Goal: Information Seeking & Learning: Learn about a topic

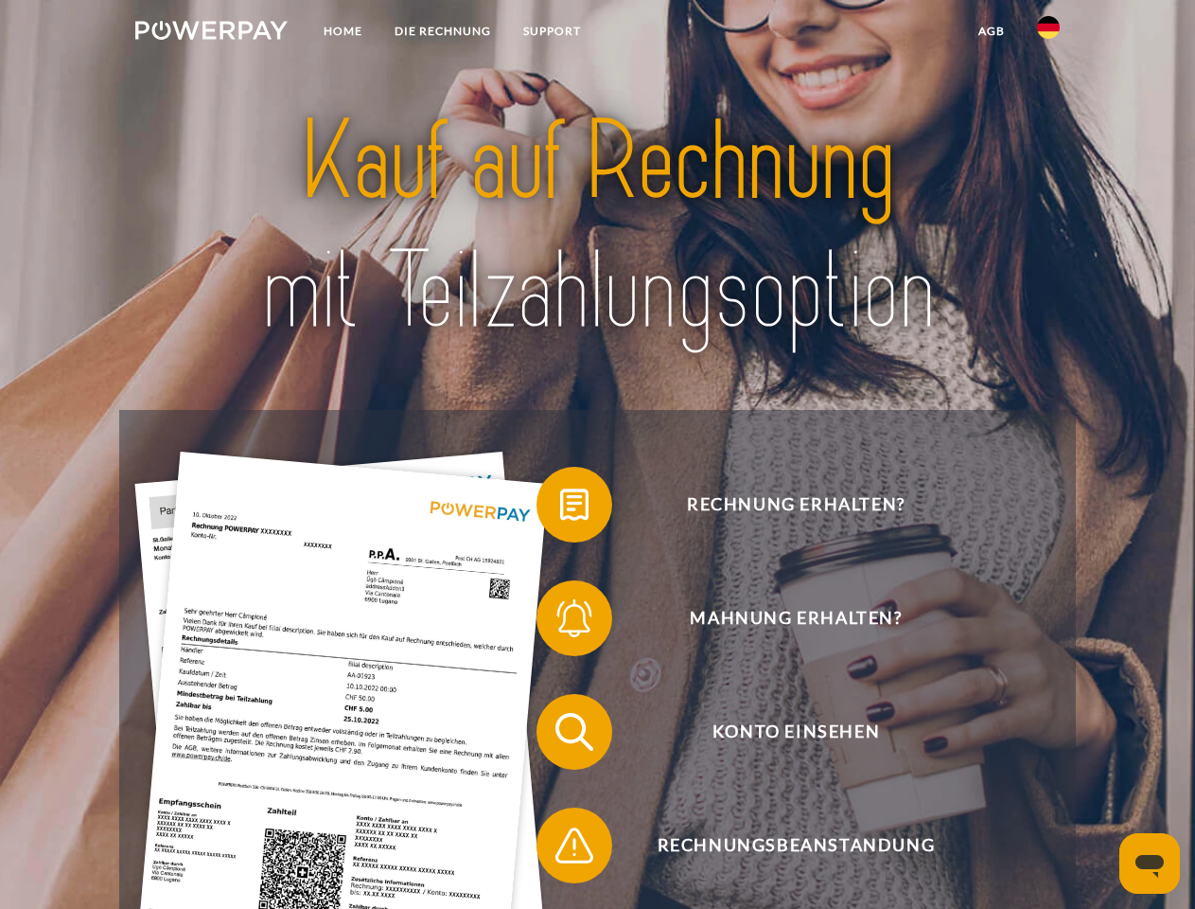
click at [211, 33] on img at bounding box center [211, 30] width 152 height 19
click at [1049, 33] on img at bounding box center [1048, 27] width 23 height 23
click at [991, 31] on link "agb" at bounding box center [992, 31] width 59 height 34
click at [560, 508] on span at bounding box center [546, 504] width 95 height 95
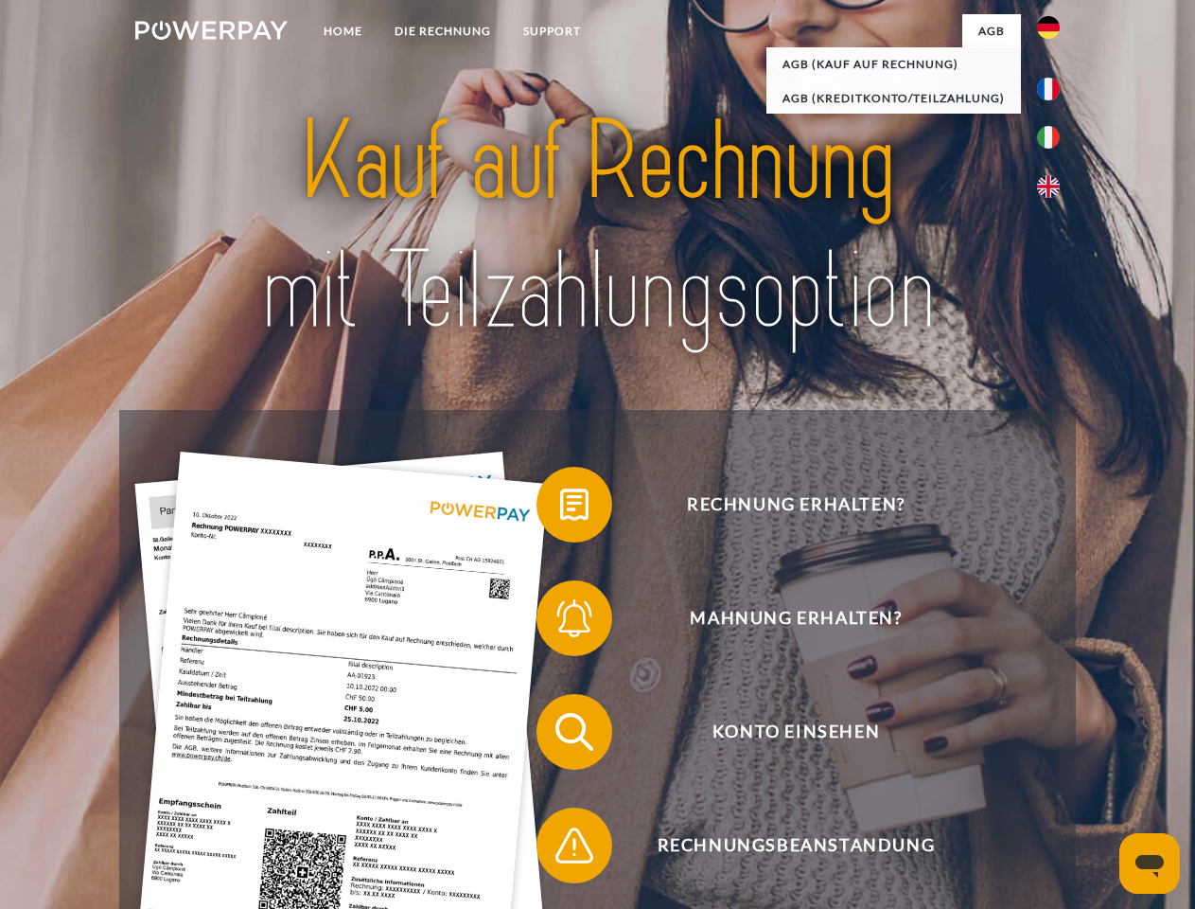
click at [560, 622] on span at bounding box center [546, 618] width 95 height 95
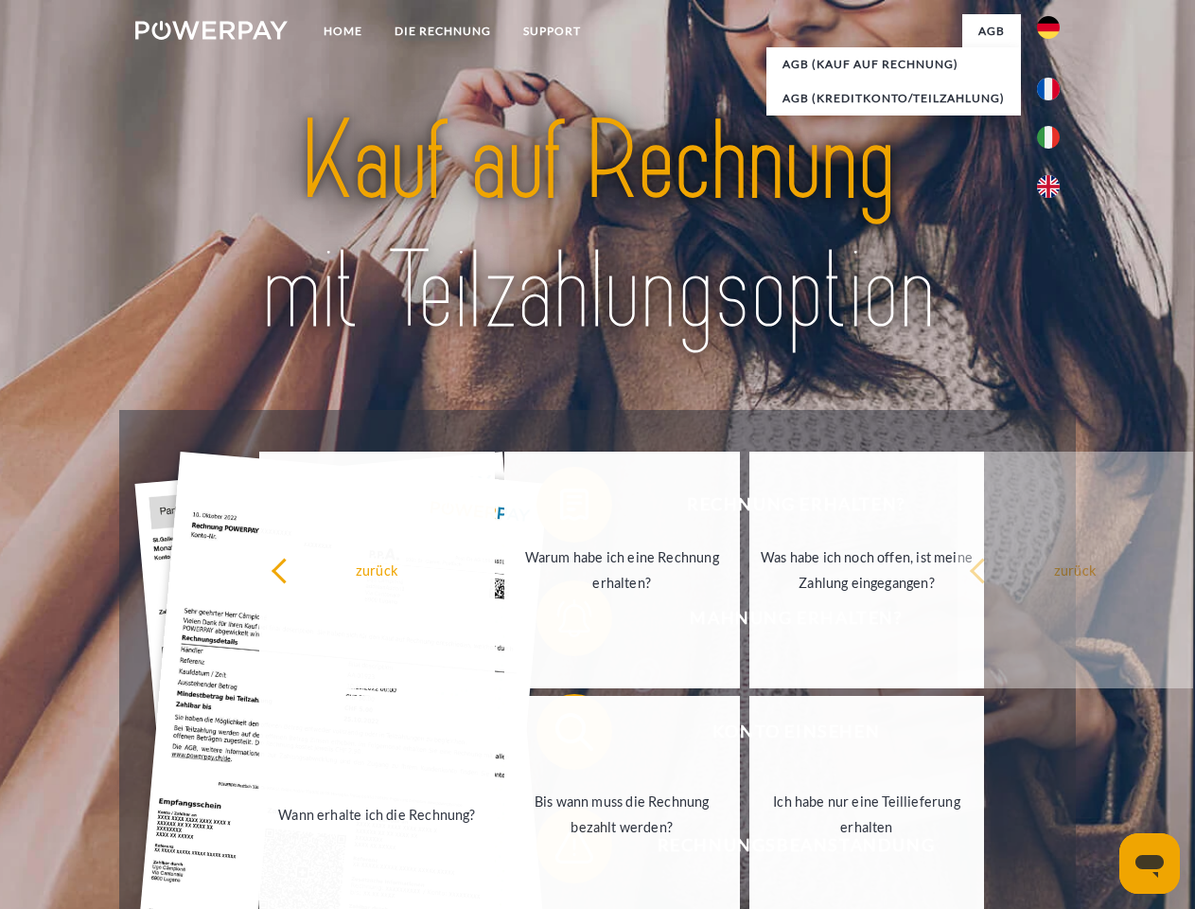
click at [560, 735] on link "Bis wann muss die Rechnung bezahlt werden?" at bounding box center [622, 814] width 236 height 237
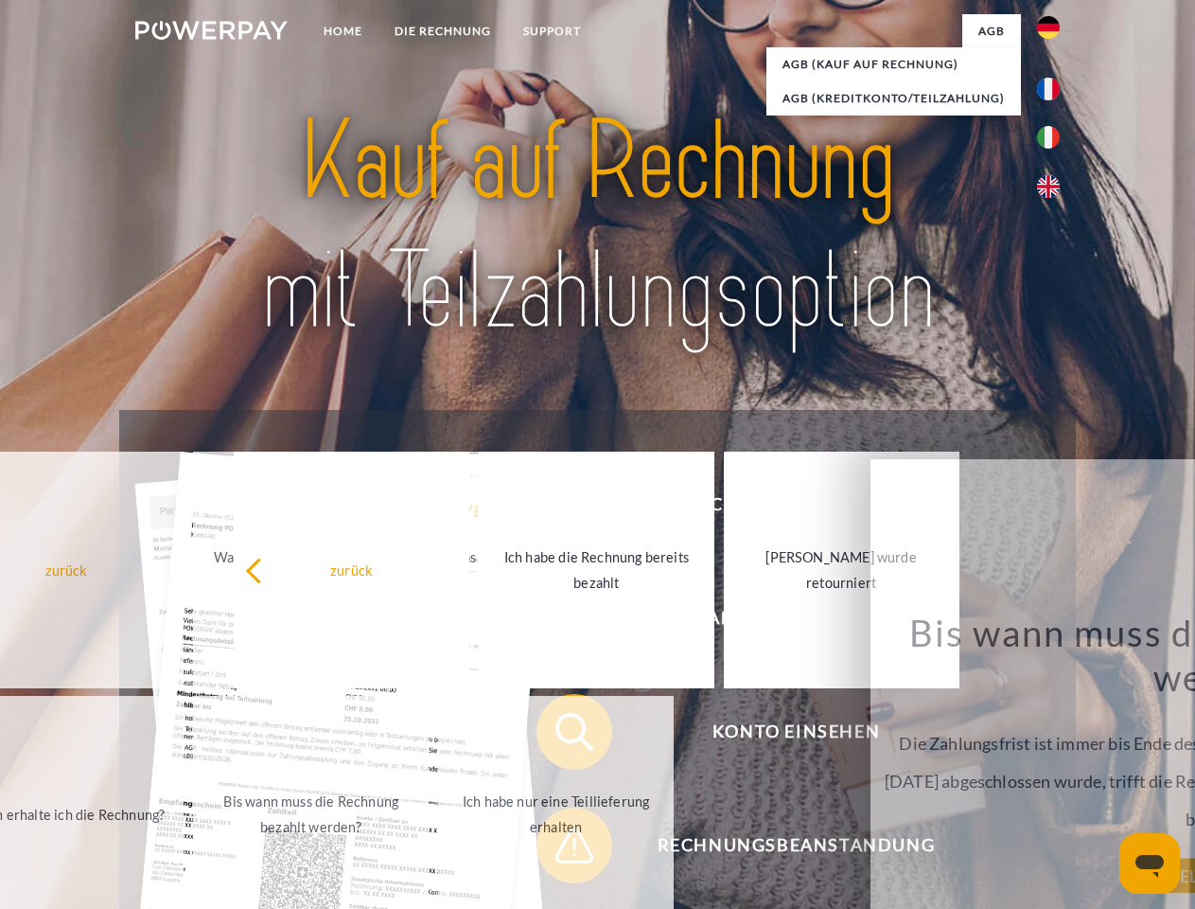
click at [560, 849] on link "Ich habe nur eine Teillieferung erhalten" at bounding box center [556, 814] width 236 height 237
click at [1150, 863] on icon "Messaging-Fenster öffnen" at bounding box center [1150, 866] width 28 height 23
